Goal: Transaction & Acquisition: Purchase product/service

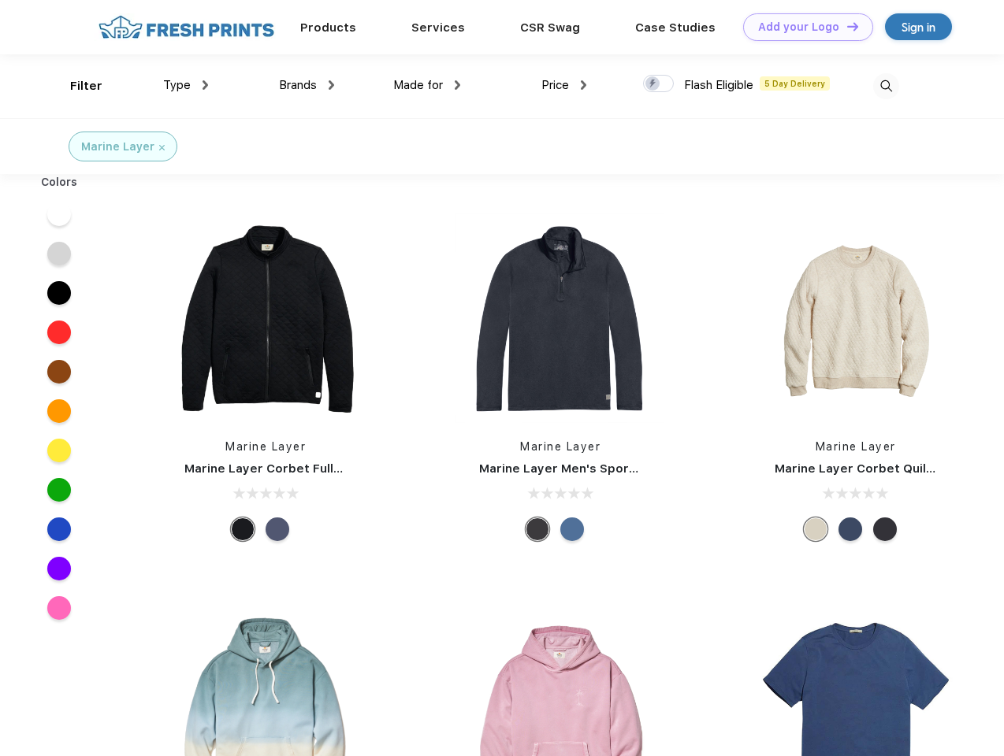
scroll to position [1, 0]
click at [802, 27] on link "Add your Logo Design Tool" at bounding box center [808, 27] width 130 height 28
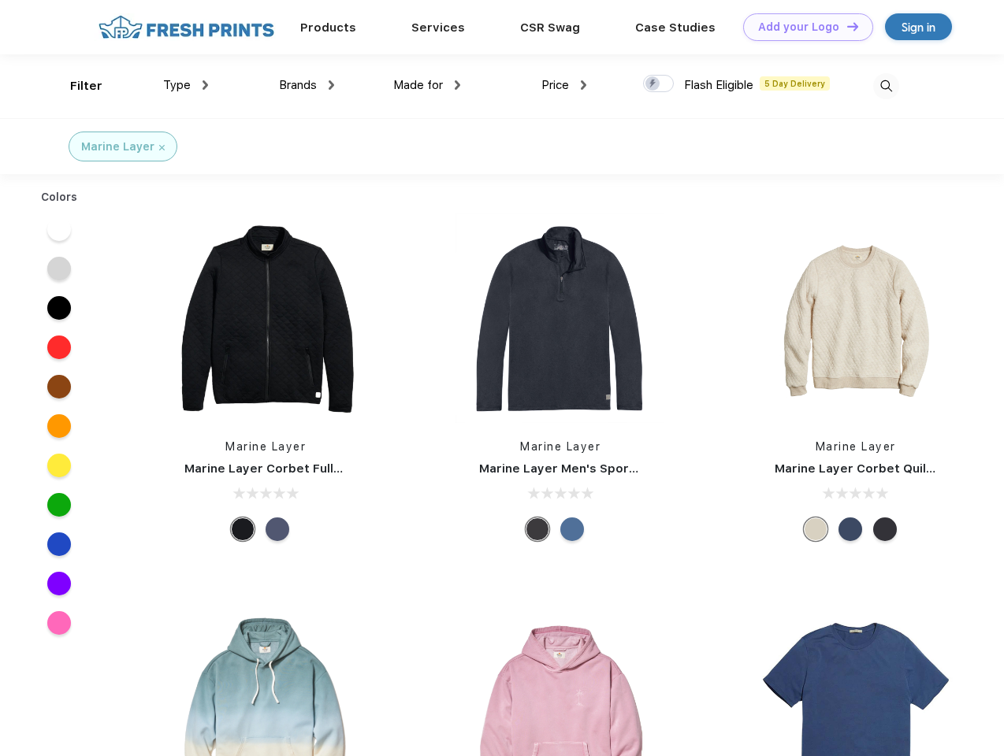
click at [0, 0] on div "Design Tool" at bounding box center [0, 0] width 0 height 0
click at [845, 26] on link "Add your Logo Design Tool" at bounding box center [808, 27] width 130 height 28
click at [76, 86] on div "Filter" at bounding box center [86, 86] width 32 height 18
click at [186, 85] on span "Type" at bounding box center [177, 85] width 28 height 14
click at [306, 85] on span "Brands" at bounding box center [298, 85] width 38 height 14
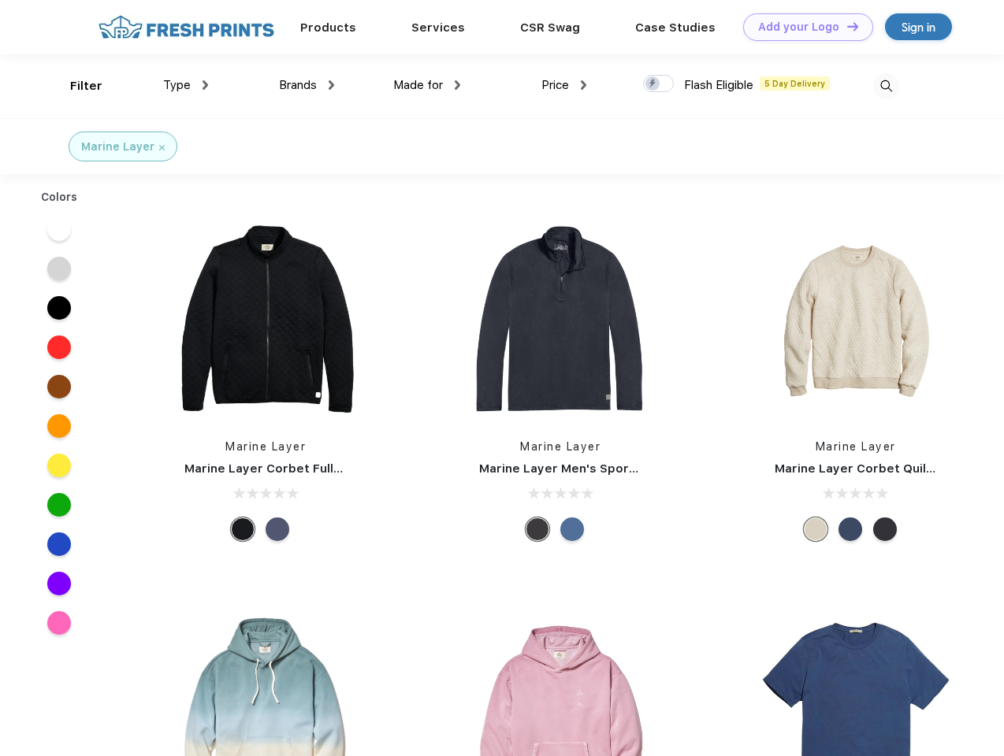
click at [427, 85] on span "Made for" at bounding box center [418, 85] width 50 height 14
click at [564, 85] on span "Price" at bounding box center [555, 85] width 28 height 14
click at [659, 84] on div at bounding box center [658, 83] width 31 height 17
click at [653, 84] on input "checkbox" at bounding box center [648, 79] width 10 height 10
click at [885, 86] on img at bounding box center [886, 86] width 26 height 26
